Goal: Task Accomplishment & Management: Manage account settings

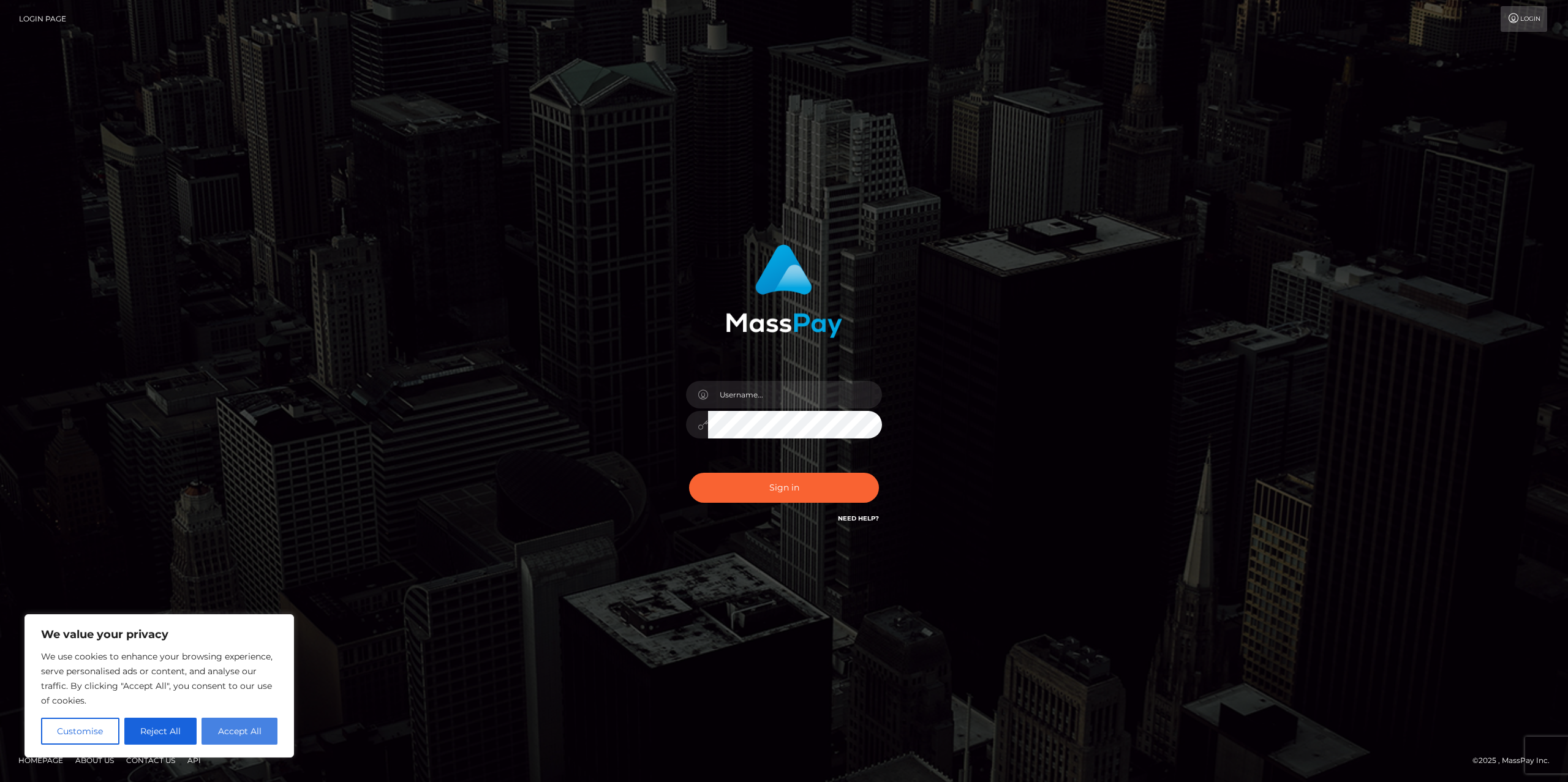
click at [246, 738] on button "Accept All" at bounding box center [239, 730] width 76 height 27
checkbox input "true"
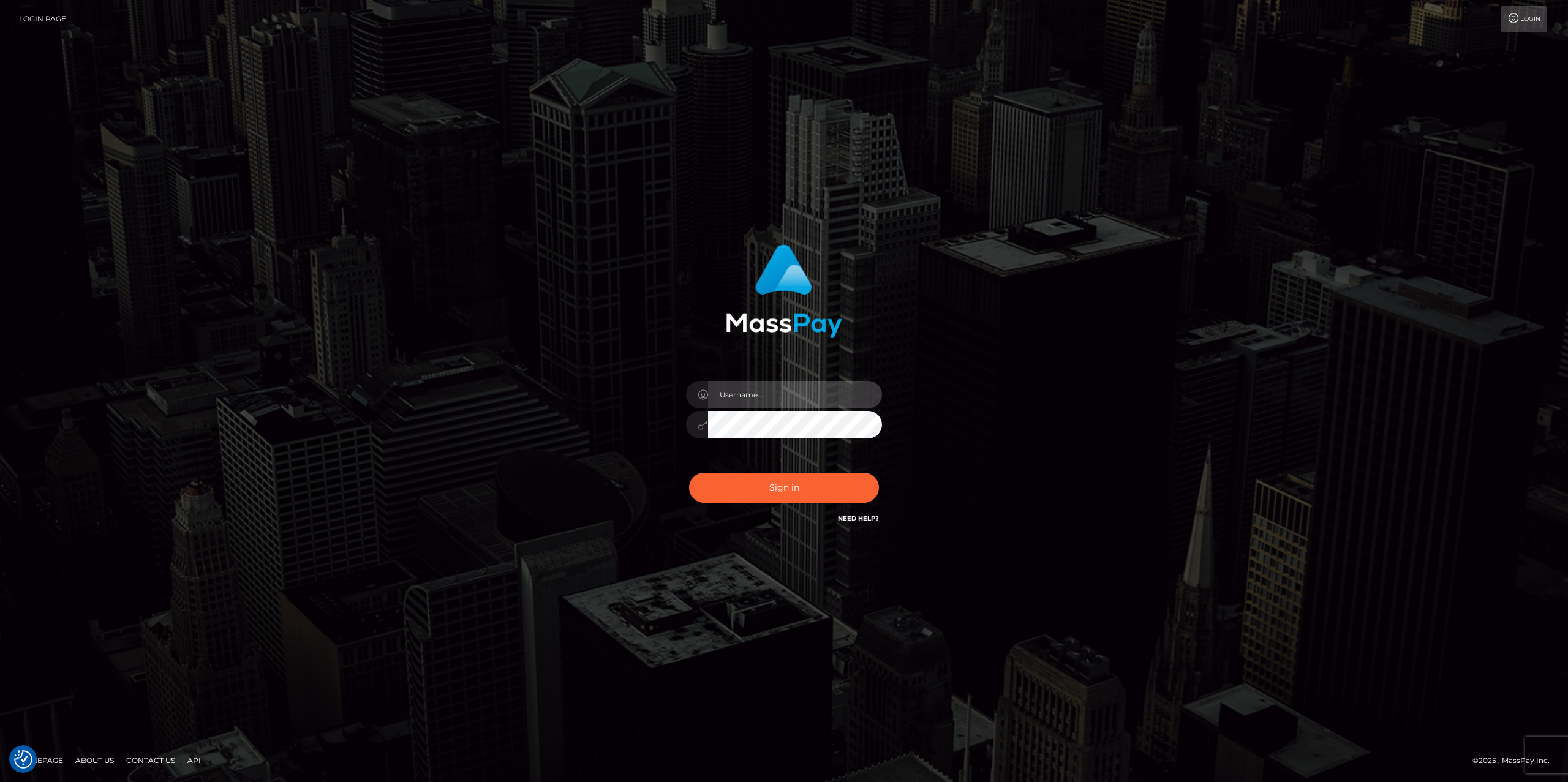
click at [793, 392] on input "text" at bounding box center [795, 395] width 174 height 27
click at [766, 393] on input "text" at bounding box center [795, 395] width 174 height 27
type input "jlo"
click at [776, 486] on button "Sign in" at bounding box center [784, 487] width 190 height 30
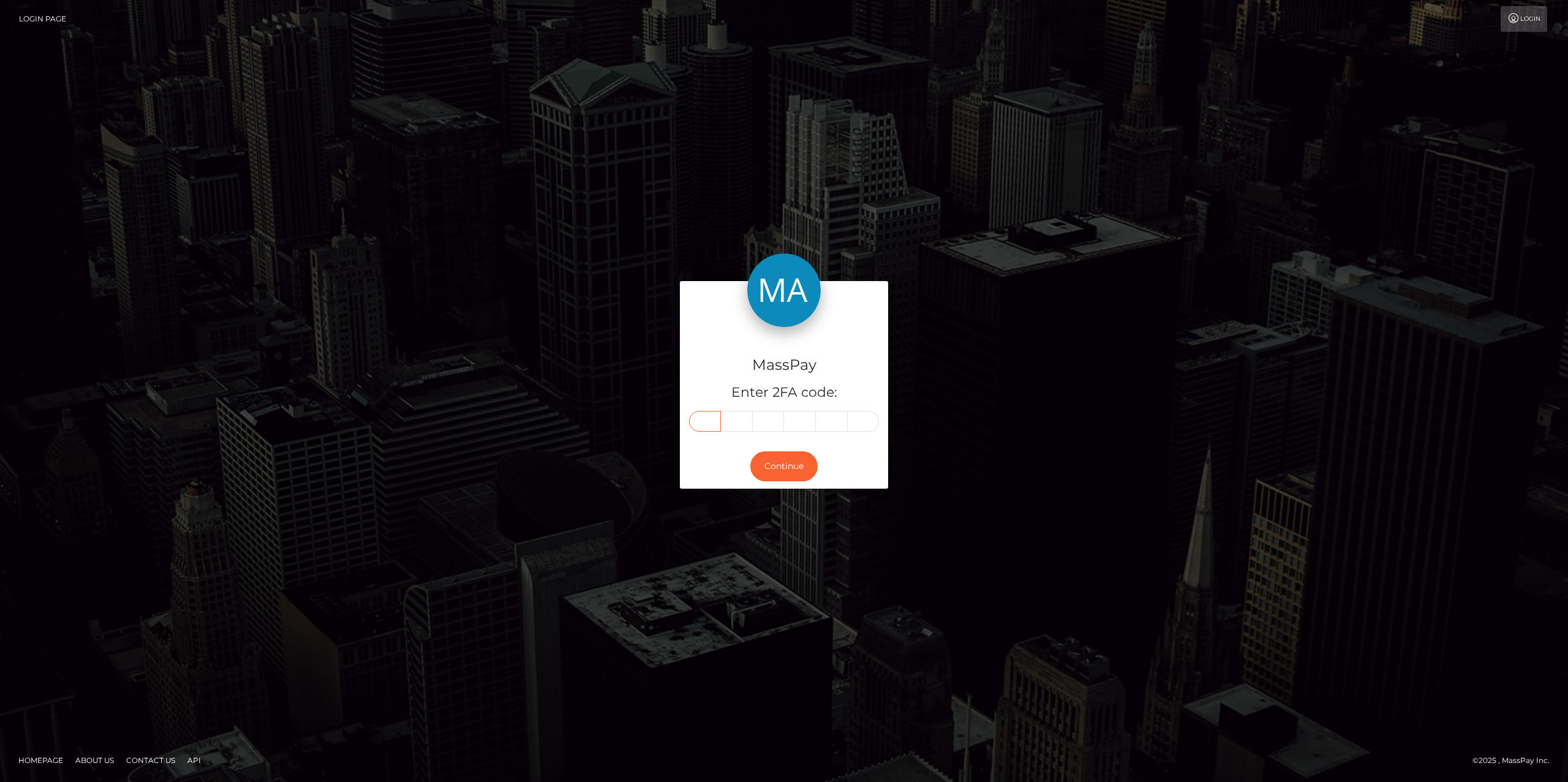
paste input "0"
type input "0"
type input "4"
type input "2"
type input "6"
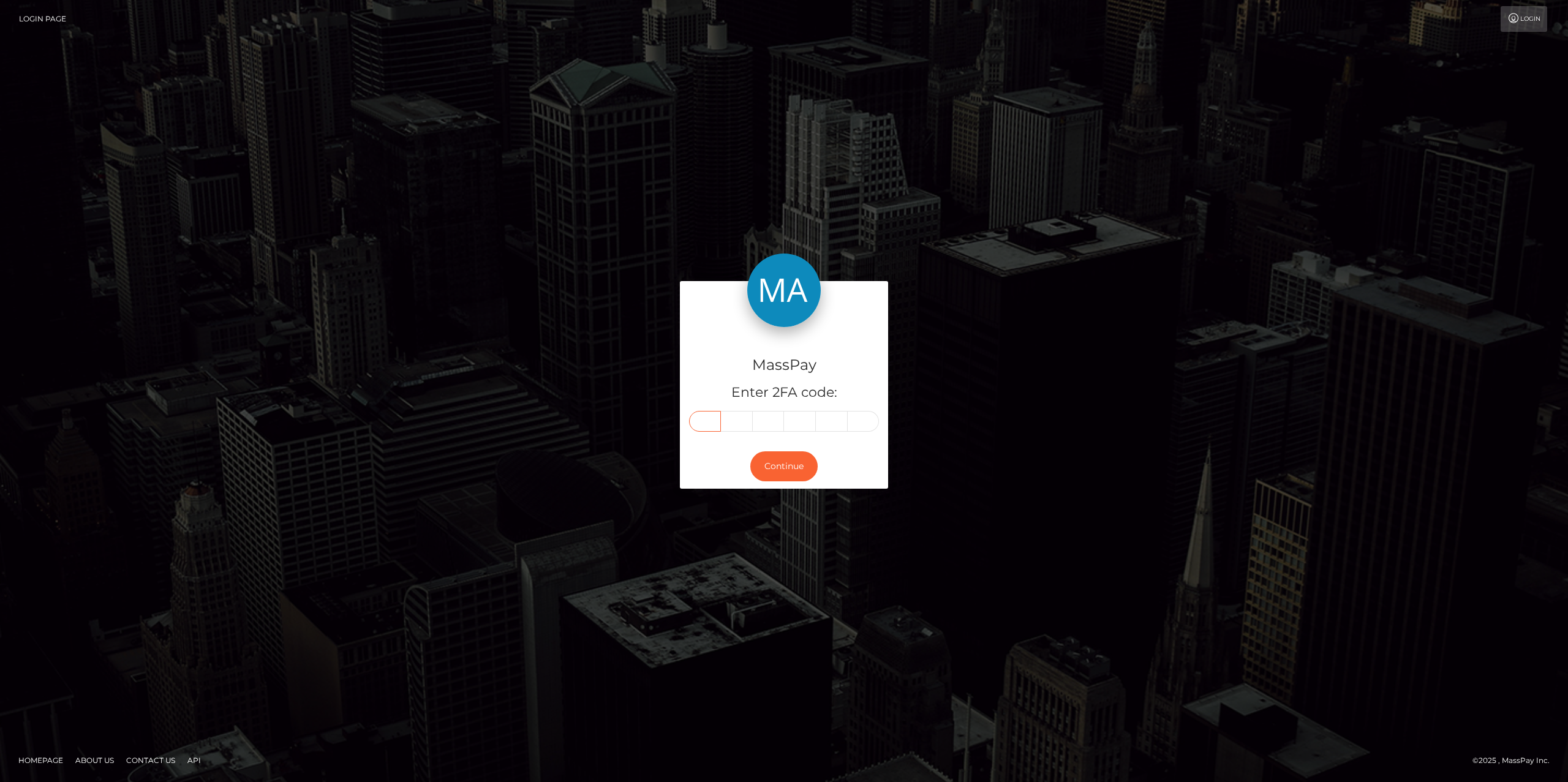
type input "5"
type input "9"
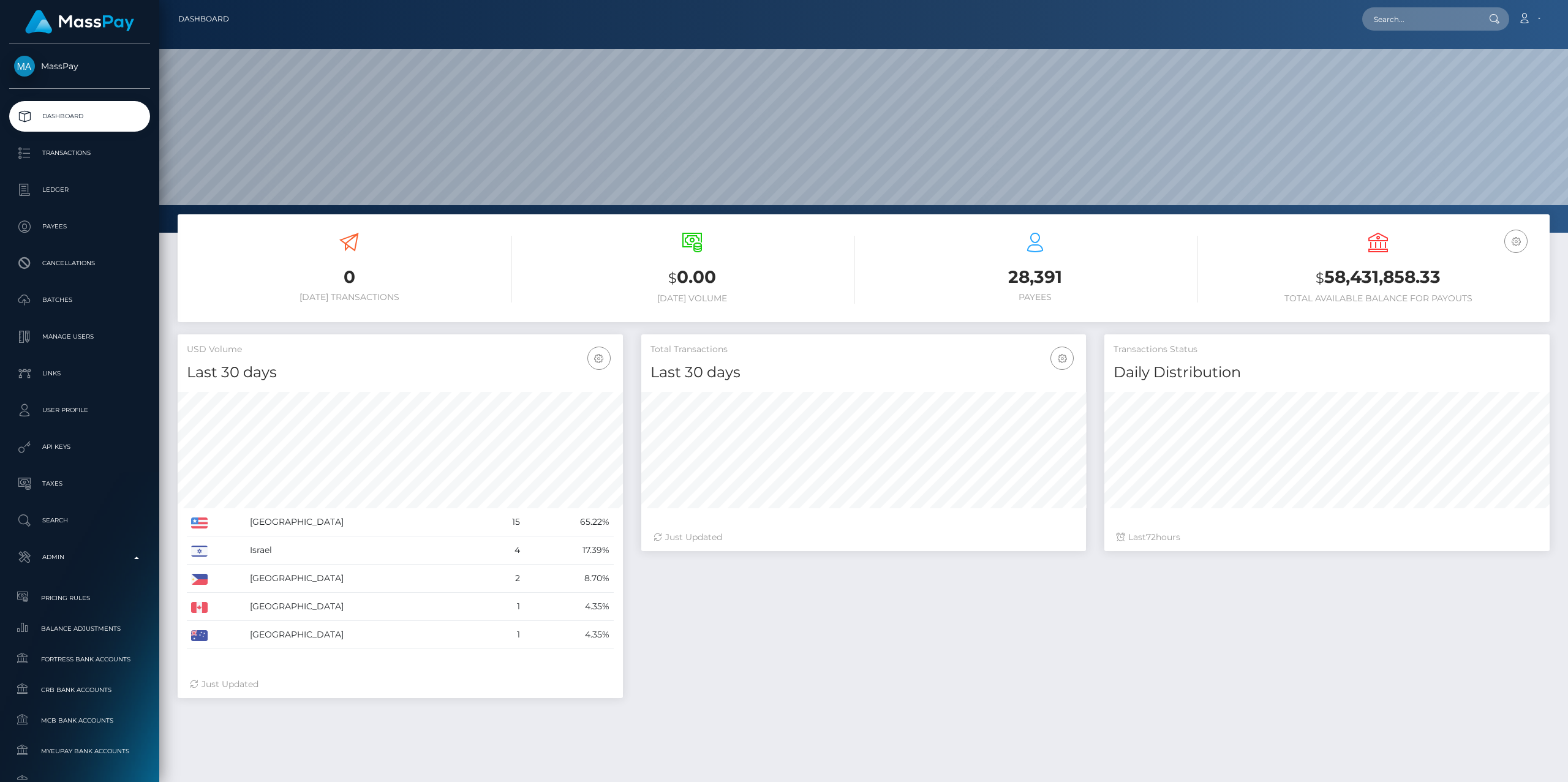
scroll to position [218, 445]
